Goal: Task Accomplishment & Management: Manage account settings

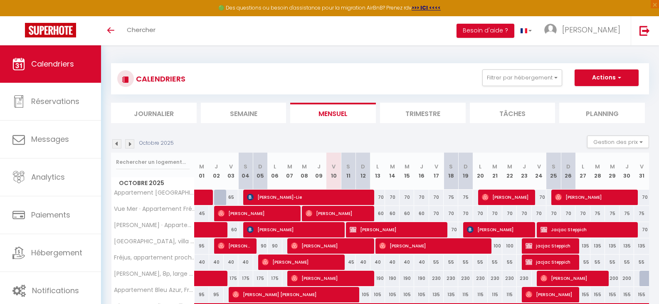
click at [129, 142] on img at bounding box center [129, 143] width 9 height 9
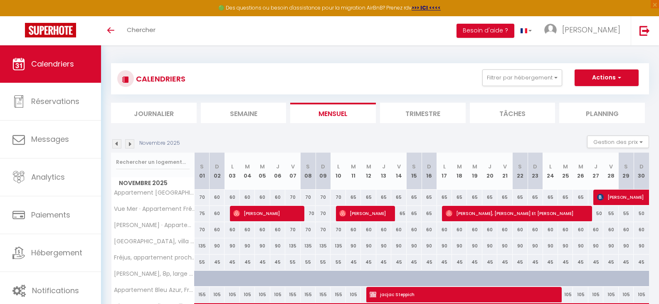
click at [129, 141] on img at bounding box center [129, 143] width 9 height 9
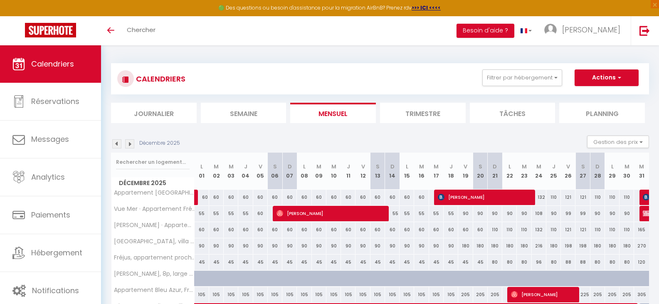
click at [129, 141] on img at bounding box center [129, 143] width 9 height 9
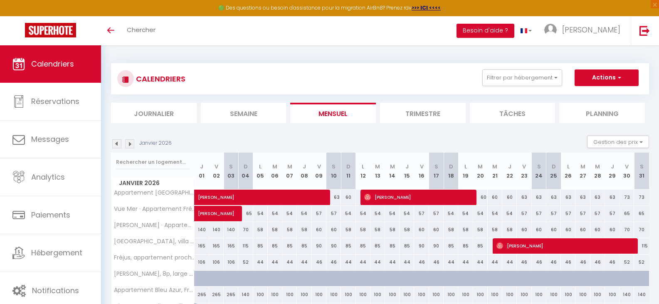
click at [129, 141] on img at bounding box center [129, 143] width 9 height 9
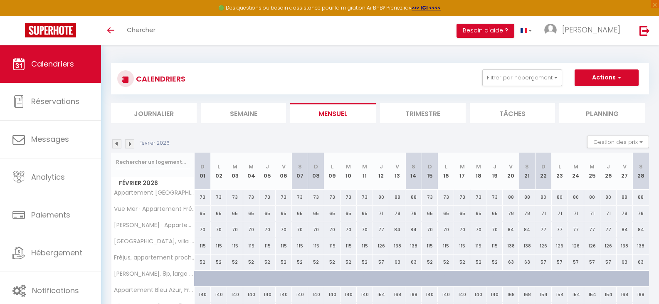
click at [129, 141] on img at bounding box center [129, 143] width 9 height 9
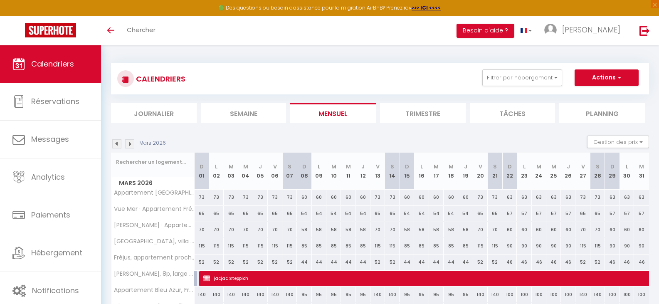
click at [129, 141] on img at bounding box center [129, 143] width 9 height 9
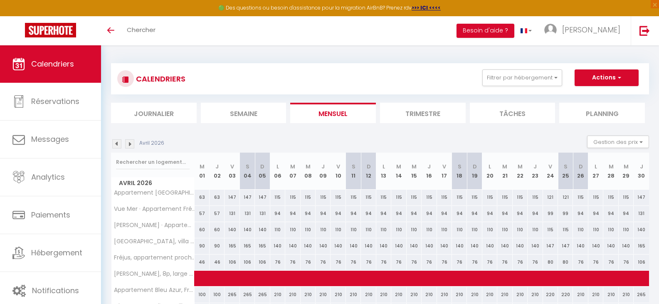
click at [129, 141] on img at bounding box center [129, 143] width 9 height 9
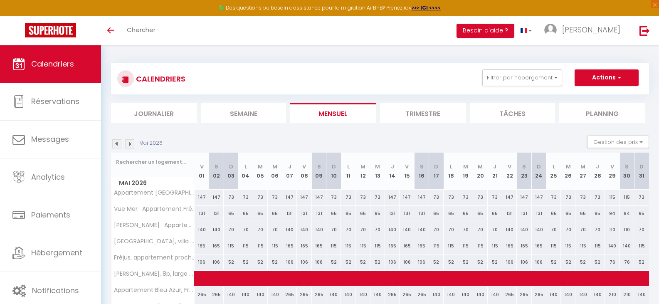
click at [129, 141] on img at bounding box center [129, 143] width 9 height 9
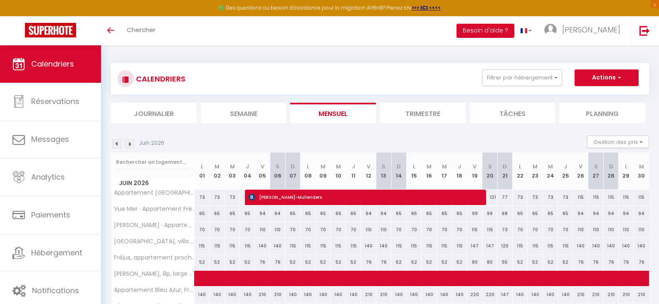
click at [129, 141] on img at bounding box center [129, 143] width 9 height 9
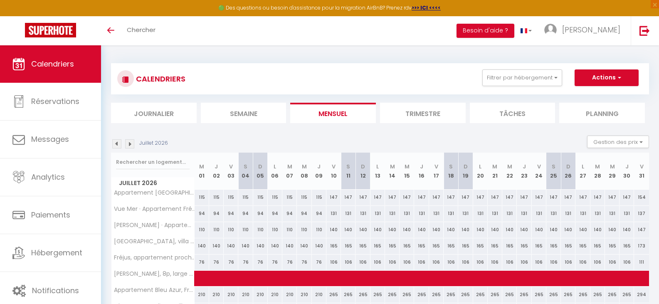
click at [129, 141] on img at bounding box center [129, 143] width 9 height 9
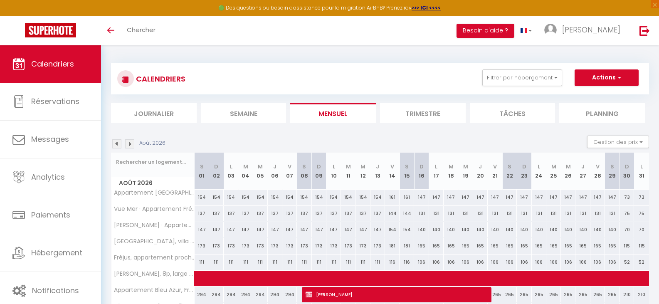
click at [130, 142] on img at bounding box center [129, 143] width 9 height 9
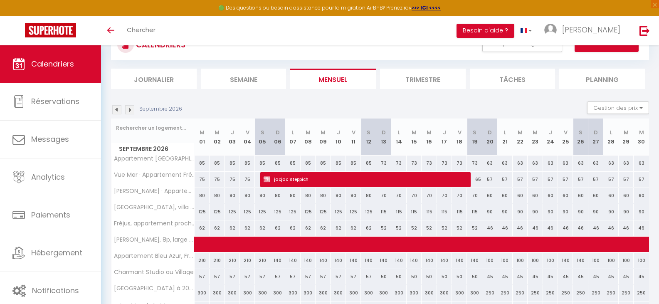
scroll to position [115, 0]
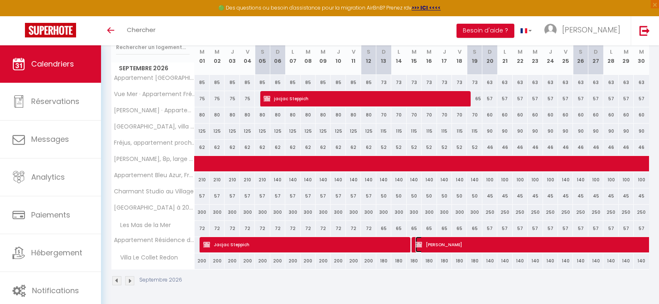
select select "KO"
select select "0"
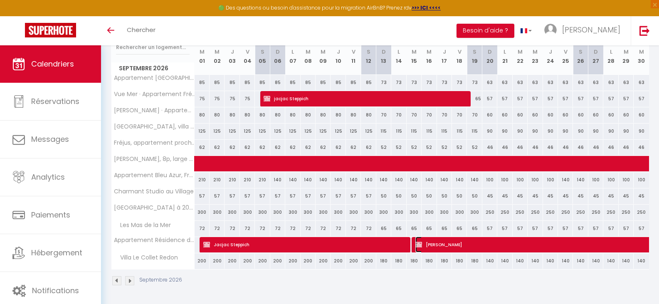
select select "1"
select select
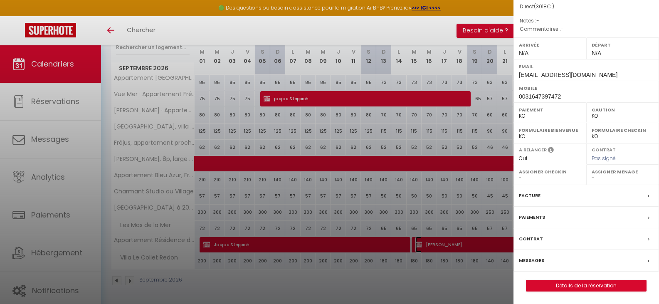
scroll to position [97, 0]
click at [584, 283] on link "Détails de la réservation" at bounding box center [587, 285] width 120 height 11
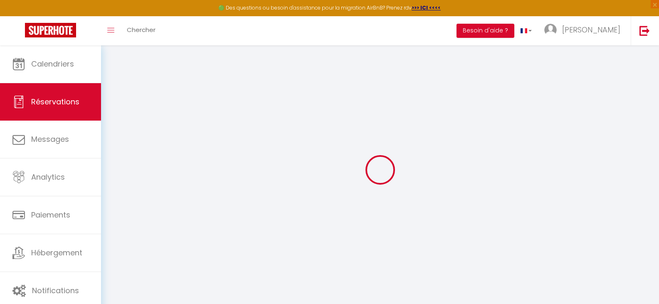
select select
checkbox input "false"
select select
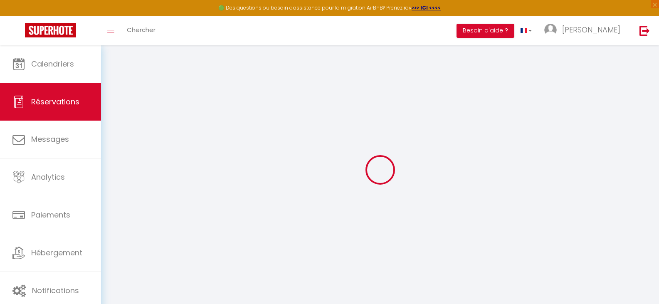
checkbox input "false"
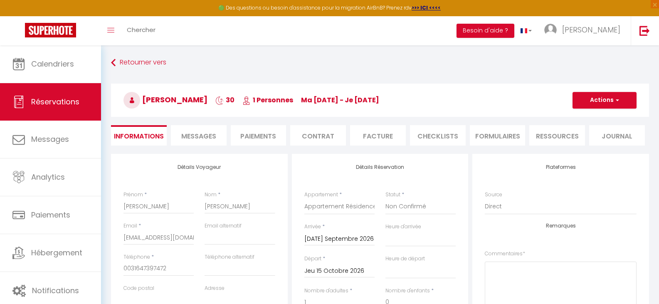
type input "85"
type input "39"
select select
checkbox input "false"
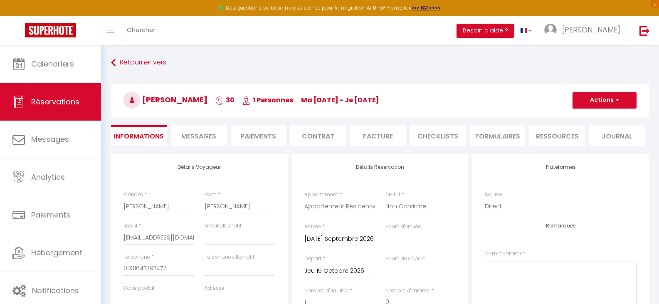
select select
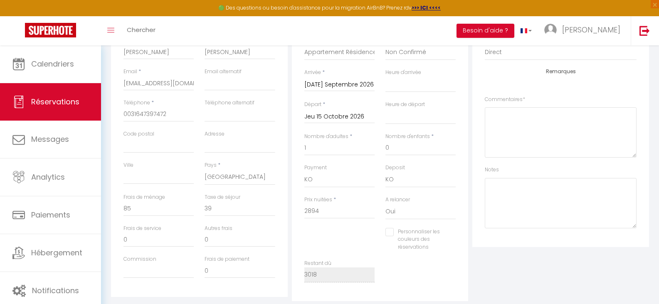
scroll to position [166, 0]
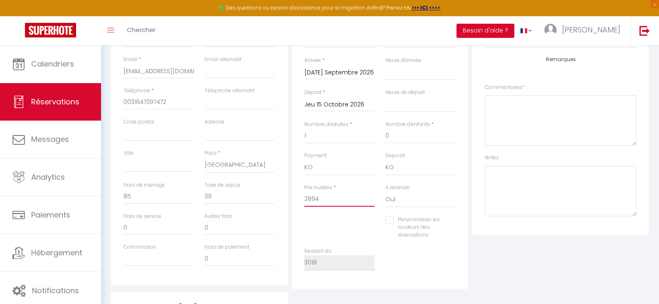
drag, startPoint x: 307, startPoint y: 199, endPoint x: 329, endPoint y: 198, distance: 22.5
click at [329, 199] on input "2894" at bounding box center [339, 199] width 70 height 15
type input "20"
select select
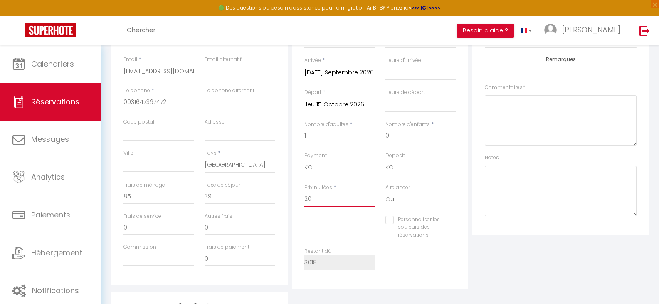
checkbox input "false"
type input "200"
select select
checkbox input "false"
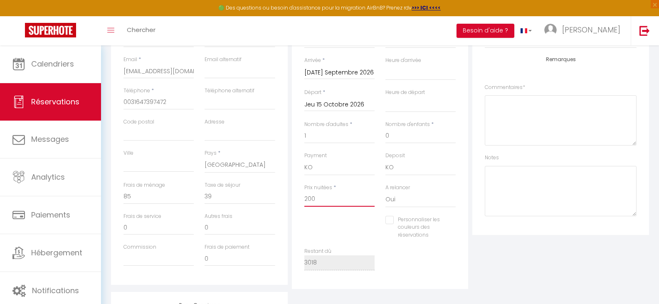
type input "2000"
select select
checkbox input "false"
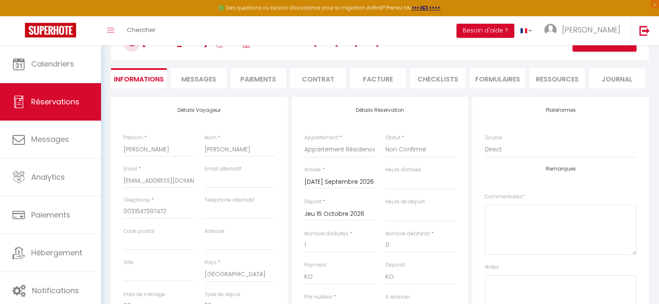
scroll to position [0, 0]
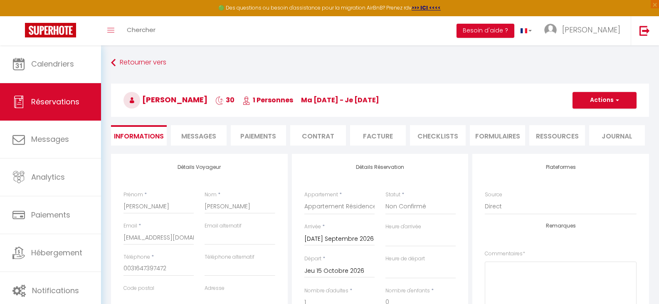
type input "2000"
type input "0"
select select
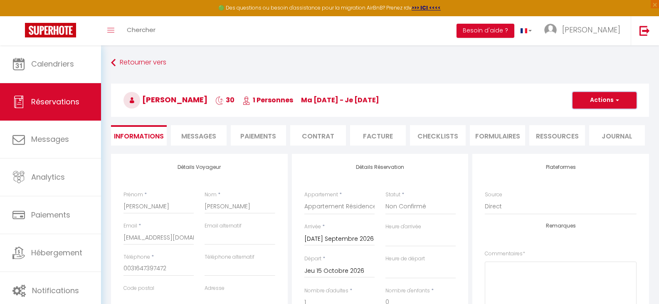
checkbox input "false"
click at [596, 95] on button "Actions" at bounding box center [605, 100] width 64 height 17
click at [591, 114] on link "Enregistrer" at bounding box center [597, 118] width 66 height 11
select select "not_cancelled"
